Goal: Find specific page/section: Find specific page/section

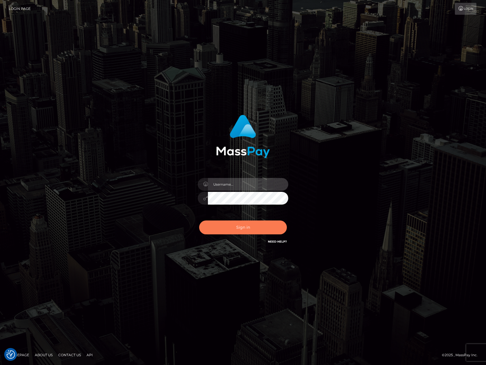
type input "Anthony.Spree"
click at [245, 229] on button "Sign in" at bounding box center [243, 227] width 88 height 14
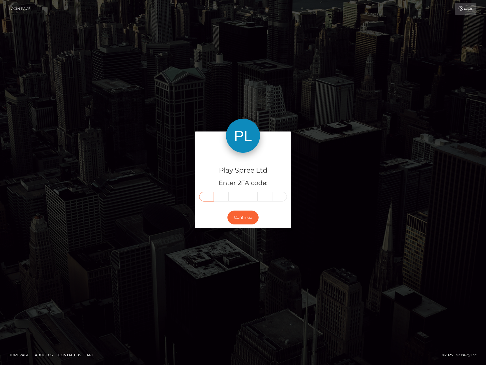
click at [209, 198] on input "text" at bounding box center [206, 197] width 15 height 10
type input "8"
type input "0"
type input "1"
type input "9"
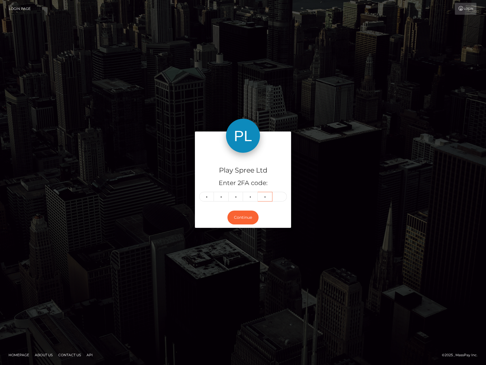
type input "2"
type input "6"
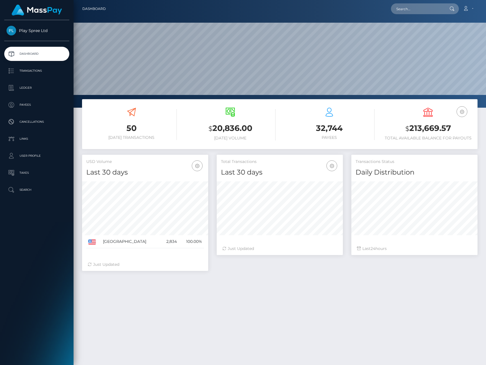
scroll to position [100, 126]
click at [410, 8] on input "text" at bounding box center [417, 8] width 53 height 11
paste input "327823"
type input "327823"
click at [424, 29] on link "AMANDA MARIE CARSON" at bounding box center [413, 29] width 45 height 10
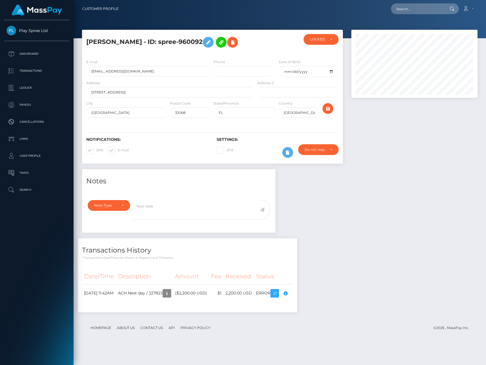
click at [304, 310] on div "Compliance review required. Please provide a recent bank statement using the se…" at bounding box center [281, 305] width 57 height 34
click at [357, 293] on div "Notes Note Type Compliance Clear Compliance General Note Type" at bounding box center [280, 243] width 404 height 149
click at [222, 42] on h5 "[PERSON_NAME] - ID: spree-960092" at bounding box center [169, 42] width 166 height 16
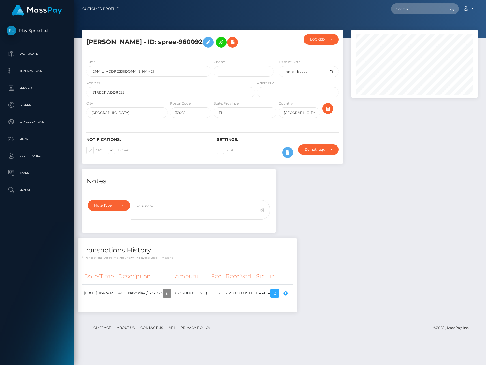
copy h5 "960092"
